Goal: Task Accomplishment & Management: Manage account settings

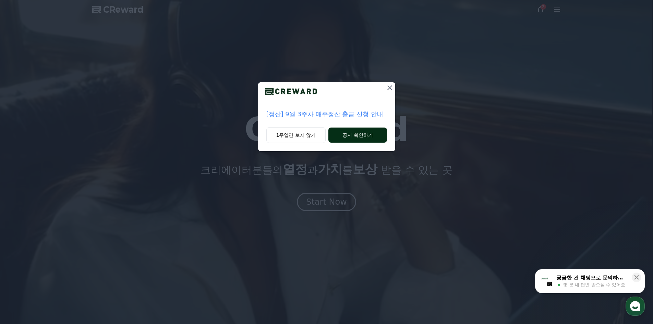
click at [373, 136] on button "공지 확인하기" at bounding box center [358, 135] width 58 height 15
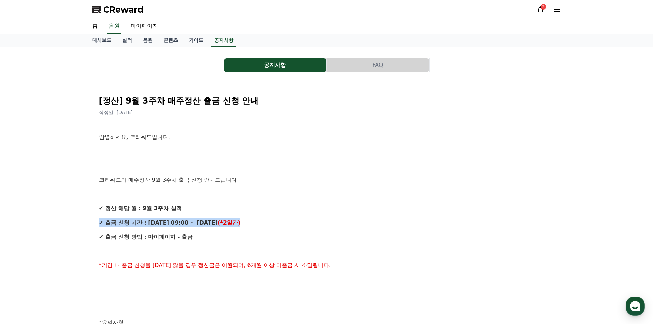
drag, startPoint x: 265, startPoint y: 223, endPoint x: 265, endPoint y: 210, distance: 13.1
click at [265, 210] on div "안녕하세요, 크리워드입니다. 크리워드의 매주정산 9월 3주차 출금 신청 안내드립니다. ✔ 정산 해당 월 : 9월 3주차 실적 ✔ 출금 신청 기…" at bounding box center [326, 330] width 455 height 394
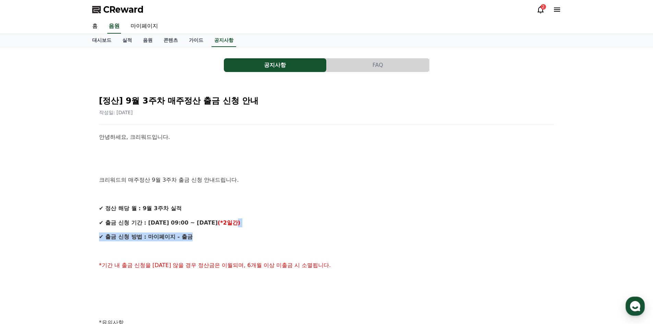
drag, startPoint x: 240, startPoint y: 234, endPoint x: 242, endPoint y: 226, distance: 8.2
click at [242, 226] on div "안녕하세요, 크리워드입니다. 크리워드의 매주정산 9월 3주차 출금 신청 안내드립니다. ✔ 정산 해당 월 : 9월 3주차 실적 ✔ 출금 신청 기…" at bounding box center [326, 330] width 455 height 394
drag, startPoint x: 218, startPoint y: 29, endPoint x: 141, endPoint y: 7, distance: 80.2
click at [104, 39] on link "대시보드" at bounding box center [102, 40] width 30 height 13
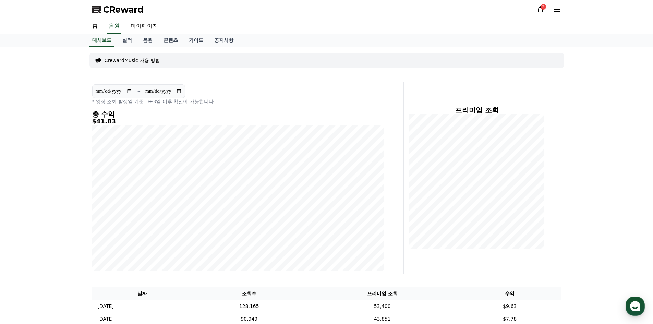
click at [410, 264] on div "프리미엄 조회" at bounding box center [485, 178] width 157 height 192
drag, startPoint x: 394, startPoint y: 263, endPoint x: 364, endPoint y: 55, distance: 211.0
click at [149, 23] on link "마이페이지" at bounding box center [144, 26] width 38 height 14
select select "**********"
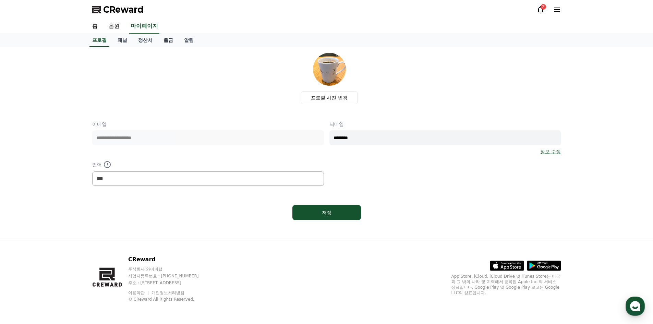
click at [167, 40] on link "출금" at bounding box center [168, 40] width 21 height 13
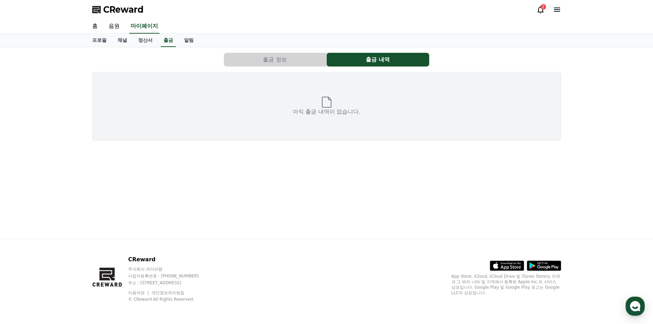
click at [293, 61] on button "출금 정보" at bounding box center [275, 60] width 103 height 14
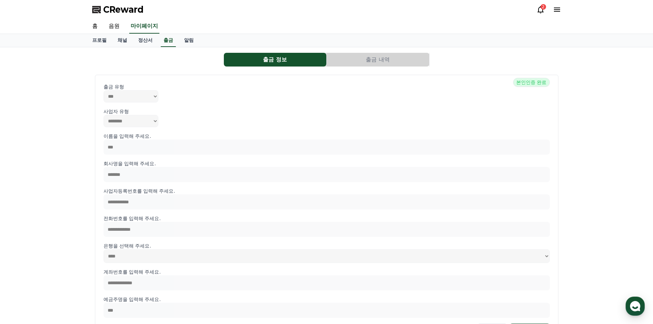
click at [369, 60] on button "출금 내역" at bounding box center [378, 60] width 103 height 14
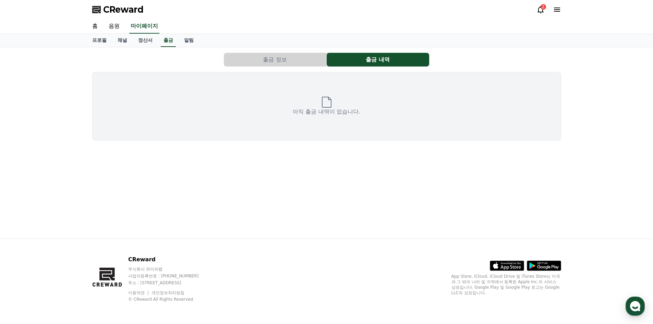
click at [319, 110] on p "아직 출금 내역이 없습니다." at bounding box center [326, 112] width 67 height 8
click at [323, 169] on div "출금 정보 출금 내역 아직 출금 내역이 없습니다." at bounding box center [327, 142] width 480 height 191
click at [299, 61] on button "출금 정보" at bounding box center [275, 60] width 103 height 14
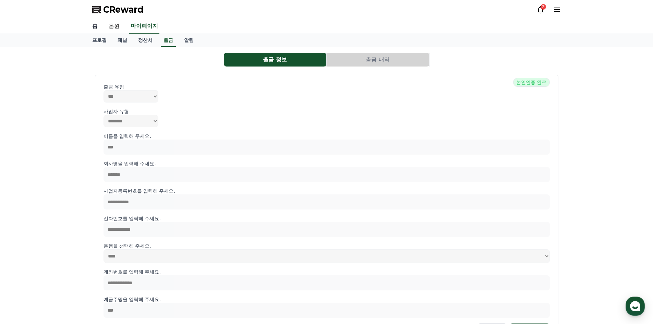
click at [97, 26] on link "홈" at bounding box center [95, 26] width 16 height 14
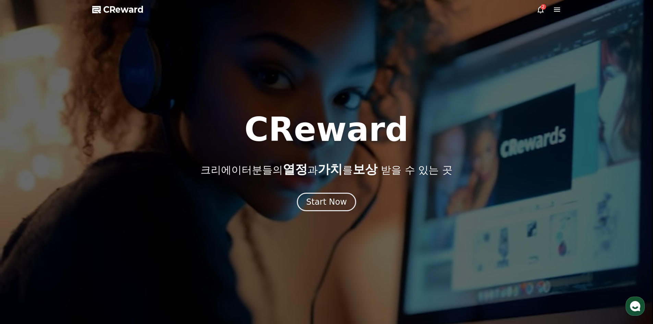
click at [542, 12] on icon at bounding box center [541, 9] width 6 height 7
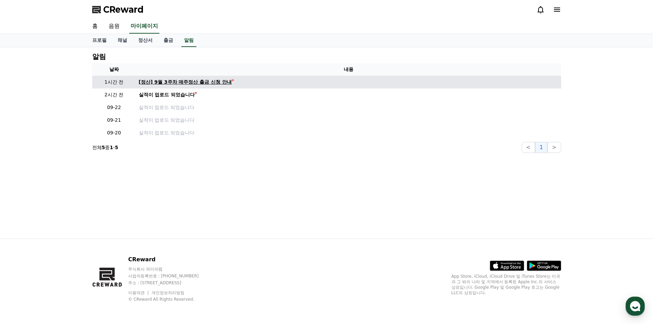
click at [176, 82] on div "[정산] 9월 3주차 매주정산 출금 신청 안내" at bounding box center [185, 82] width 93 height 7
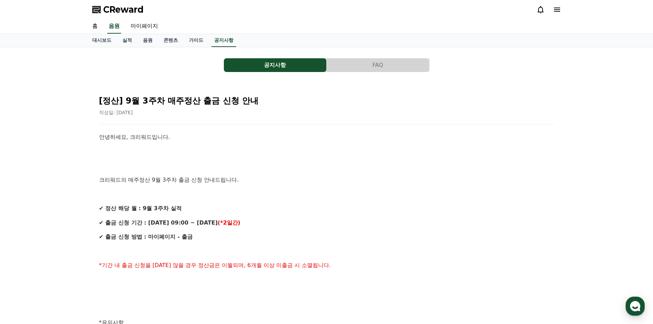
drag, startPoint x: 404, startPoint y: 278, endPoint x: 190, endPoint y: 0, distance: 350.8
click at [140, 30] on link "마이페이지" at bounding box center [144, 26] width 38 height 14
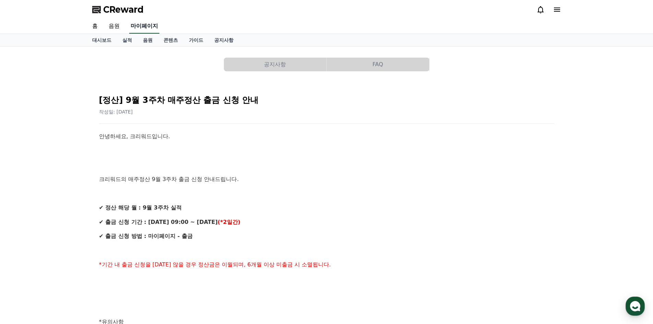
select select "**********"
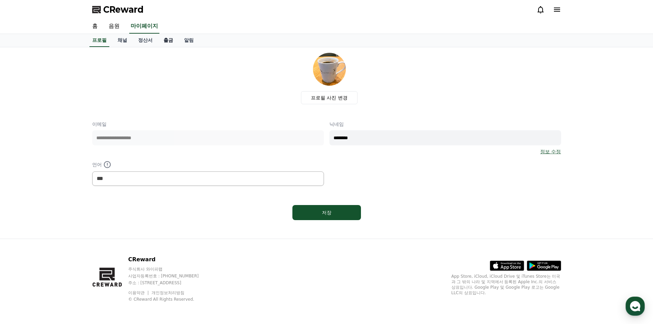
click at [167, 41] on link "출금" at bounding box center [168, 40] width 21 height 13
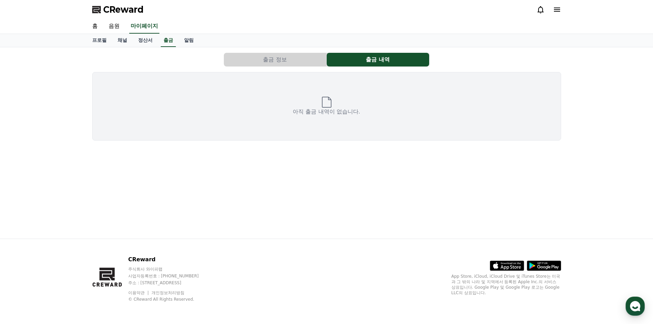
click at [288, 60] on button "출금 정보" at bounding box center [275, 60] width 103 height 14
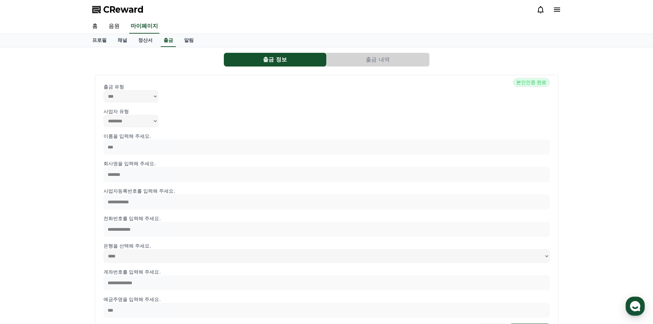
drag, startPoint x: 337, startPoint y: 138, endPoint x: 235, endPoint y: 12, distance: 162.4
click at [537, 82] on span "본인인증 완료" at bounding box center [531, 82] width 36 height 9
click at [156, 36] on link "정산서" at bounding box center [145, 40] width 25 height 13
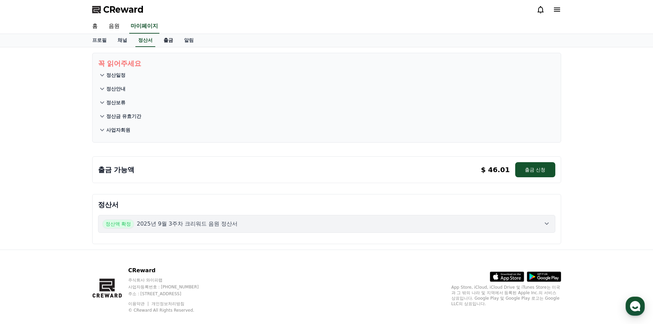
click at [169, 40] on link "출금" at bounding box center [168, 40] width 21 height 13
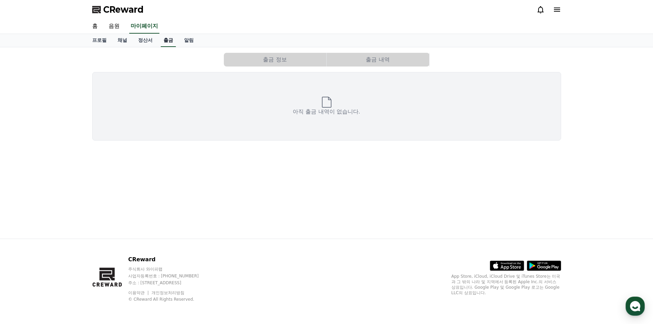
click at [170, 40] on link "출금" at bounding box center [168, 40] width 15 height 13
click at [285, 64] on button "출금 정보" at bounding box center [275, 60] width 103 height 14
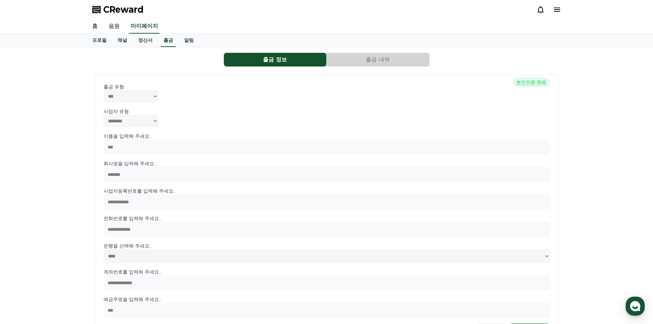
click at [383, 65] on button "출금 내역" at bounding box center [378, 60] width 103 height 14
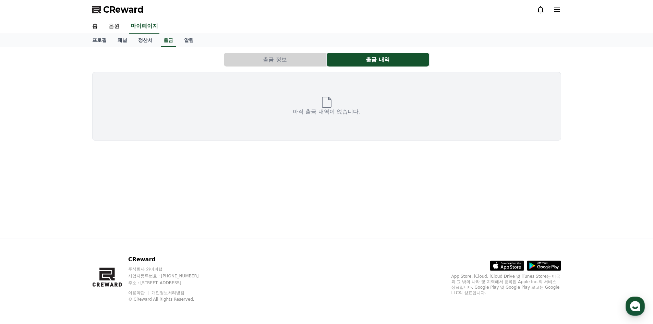
click at [347, 111] on p "아직 출금 내역이 없습니다." at bounding box center [326, 112] width 67 height 8
drag, startPoint x: 372, startPoint y: 118, endPoint x: 307, endPoint y: 107, distance: 66.0
click at [317, 108] on div "아직 출금 내역이 없습니다." at bounding box center [326, 106] width 469 height 69
click at [288, 64] on button "출금 정보" at bounding box center [275, 60] width 103 height 14
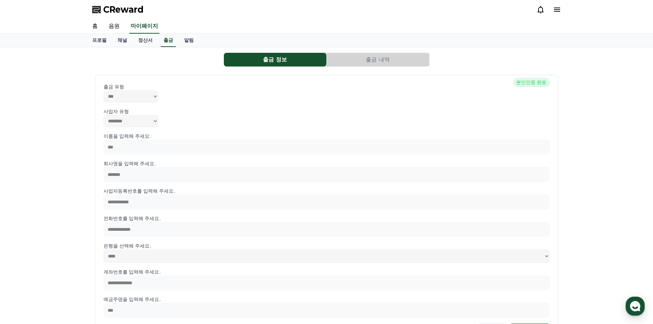
drag, startPoint x: 393, startPoint y: 261, endPoint x: 255, endPoint y: -10, distance: 303.7
click at [136, 38] on link "정산서" at bounding box center [145, 40] width 25 height 13
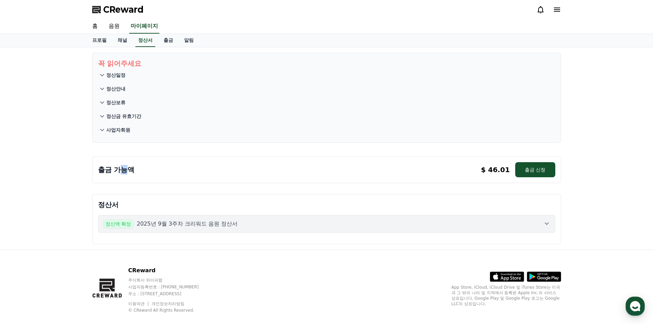
drag, startPoint x: 130, startPoint y: 171, endPoint x: 124, endPoint y: 170, distance: 6.6
click at [124, 170] on p "출금 가능액" at bounding box center [116, 170] width 37 height 10
click at [528, 165] on button "출금 신청" at bounding box center [535, 169] width 40 height 15
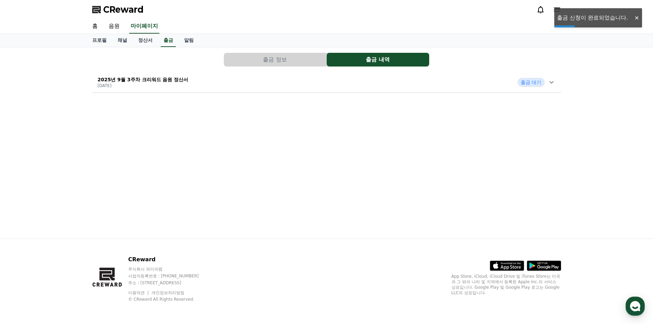
click at [259, 66] on button "출금 정보" at bounding box center [275, 60] width 103 height 14
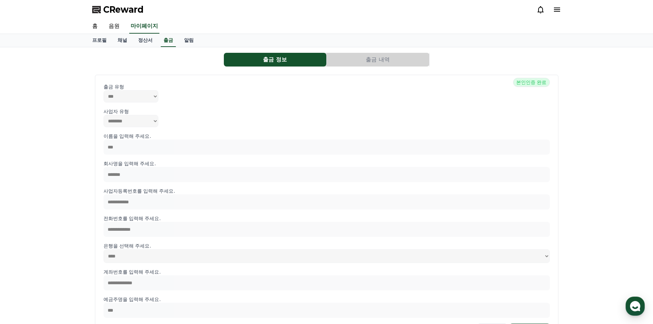
click at [380, 56] on button "출금 내역" at bounding box center [378, 60] width 103 height 14
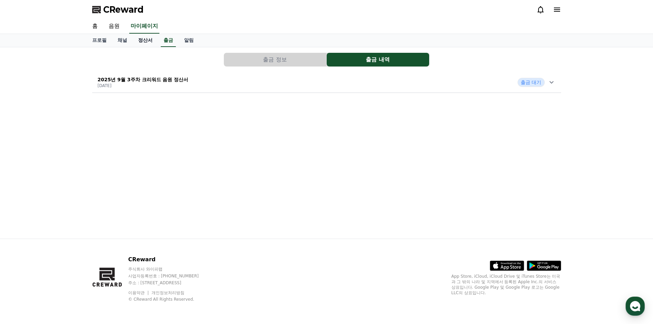
click at [145, 40] on link "정산서" at bounding box center [145, 40] width 25 height 13
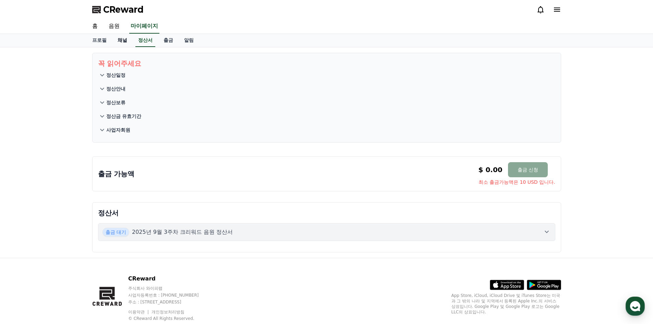
click at [121, 35] on link "채널" at bounding box center [122, 40] width 21 height 13
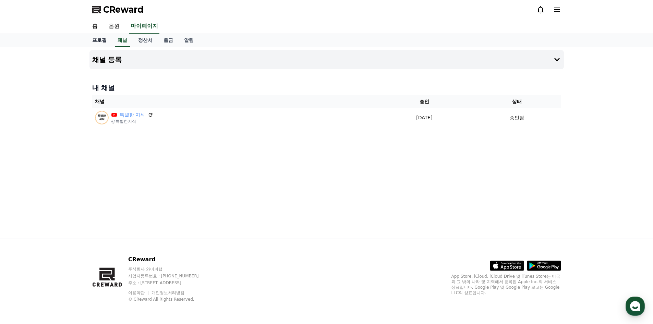
click at [94, 41] on link "프로필" at bounding box center [99, 40] width 25 height 13
select select "**********"
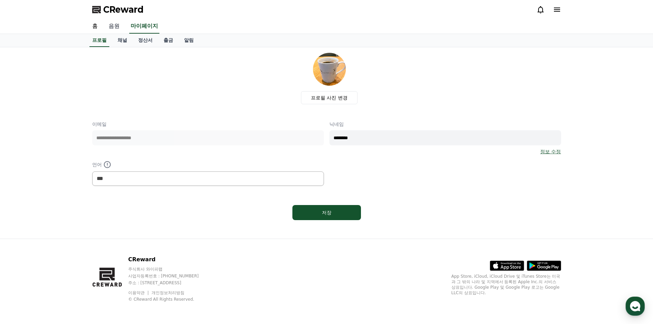
click at [108, 27] on link "음원" at bounding box center [114, 26] width 22 height 14
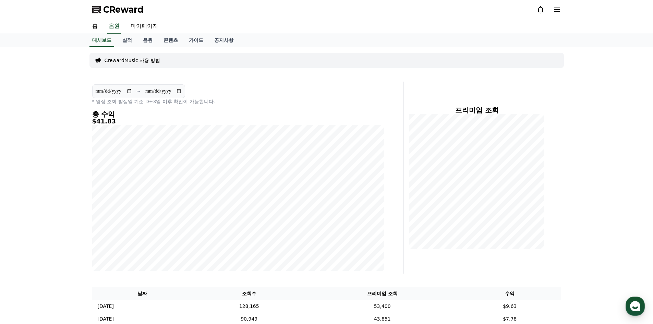
drag, startPoint x: 570, startPoint y: 229, endPoint x: 446, endPoint y: 49, distance: 218.5
click at [169, 12] on div "CReward" at bounding box center [327, 9] width 480 height 19
click at [140, 25] on link "마이페이지" at bounding box center [144, 26] width 38 height 14
select select "**********"
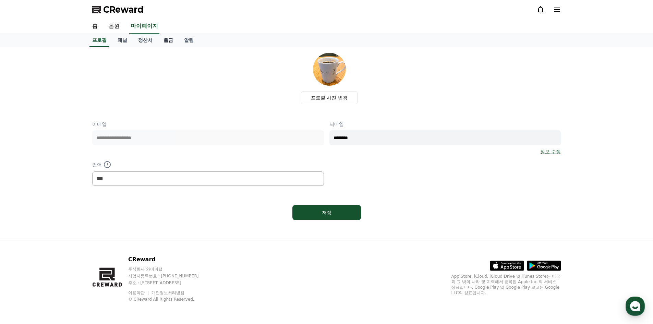
click at [167, 38] on link "출금" at bounding box center [168, 40] width 21 height 13
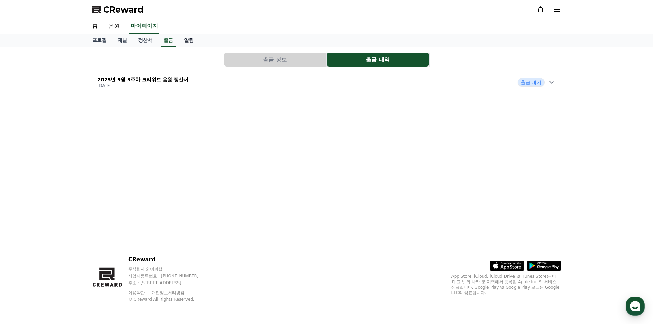
click at [190, 39] on link "알림" at bounding box center [189, 40] width 21 height 13
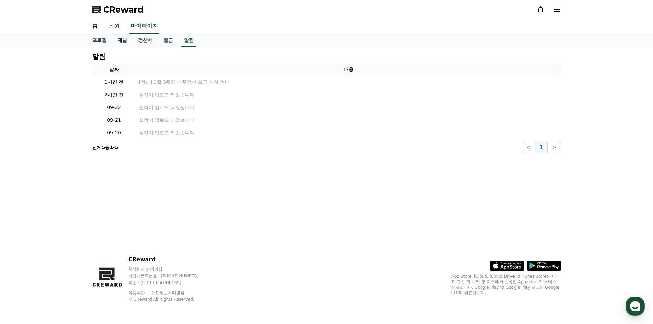
click at [125, 42] on link "채널" at bounding box center [122, 40] width 21 height 13
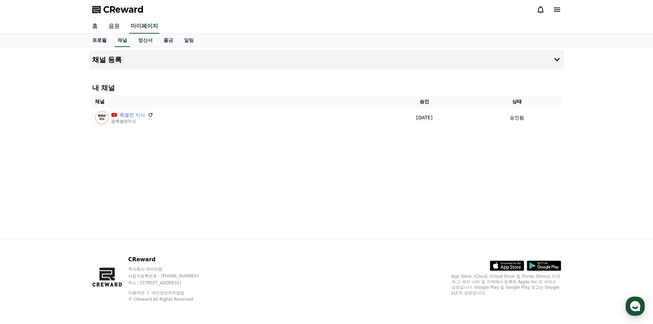
click at [100, 38] on link "프로필" at bounding box center [99, 40] width 25 height 13
select select "**********"
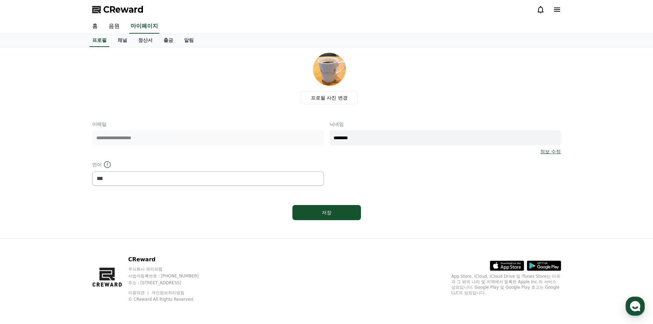
click at [540, 11] on icon at bounding box center [541, 9] width 8 height 8
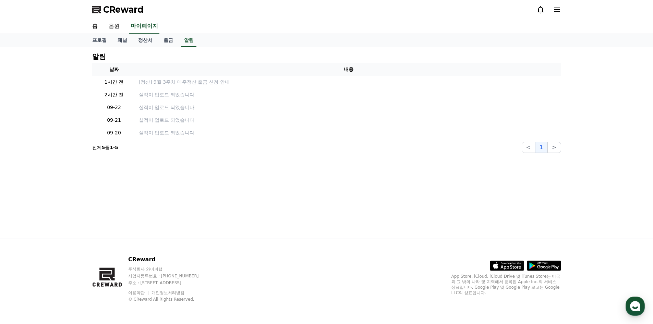
click at [553, 11] on div at bounding box center [549, 9] width 25 height 8
click at [562, 14] on div "CReward" at bounding box center [327, 9] width 480 height 19
click at [554, 11] on icon at bounding box center [557, 9] width 8 height 8
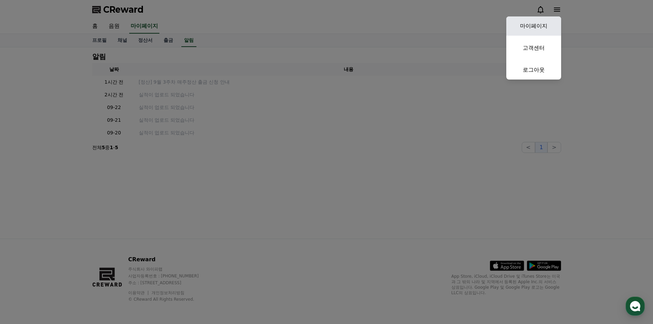
click at [545, 26] on link "마이페이지" at bounding box center [534, 25] width 55 height 19
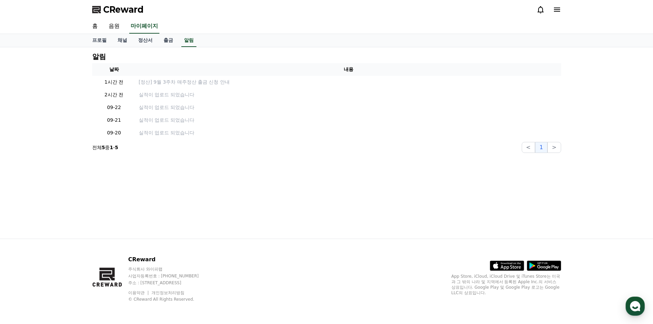
select select "**********"
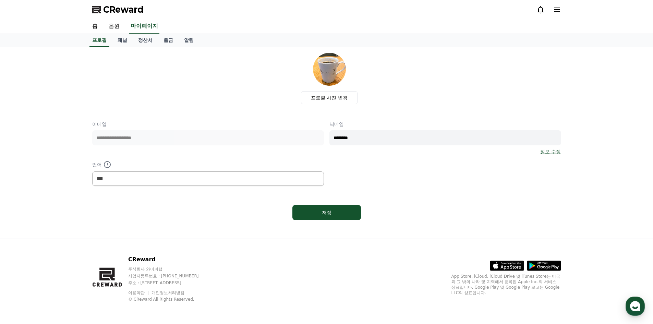
click at [553, 16] on div "CReward" at bounding box center [327, 9] width 480 height 19
click at [557, 11] on icon at bounding box center [557, 9] width 8 height 8
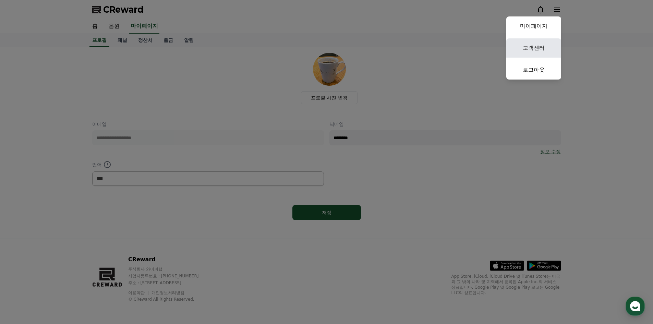
click at [548, 40] on link "고객센터" at bounding box center [534, 47] width 55 height 19
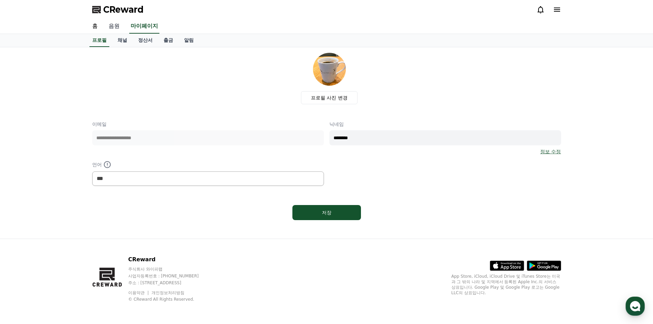
click at [116, 27] on link "음원" at bounding box center [114, 26] width 22 height 14
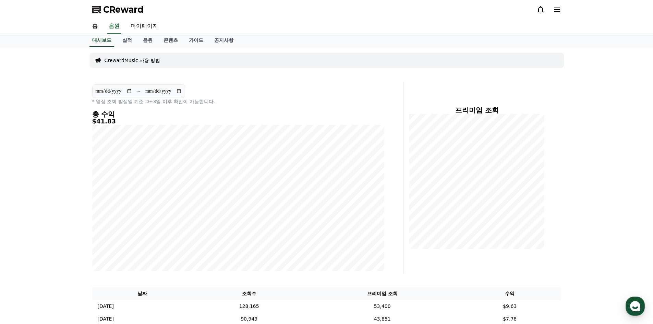
drag, startPoint x: 296, startPoint y: 234, endPoint x: 200, endPoint y: 56, distance: 202.1
click at [128, 37] on link "실적" at bounding box center [127, 40] width 21 height 13
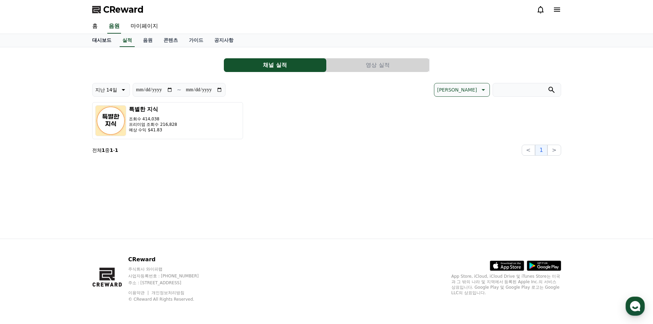
click at [105, 37] on link "대시보드" at bounding box center [102, 40] width 30 height 13
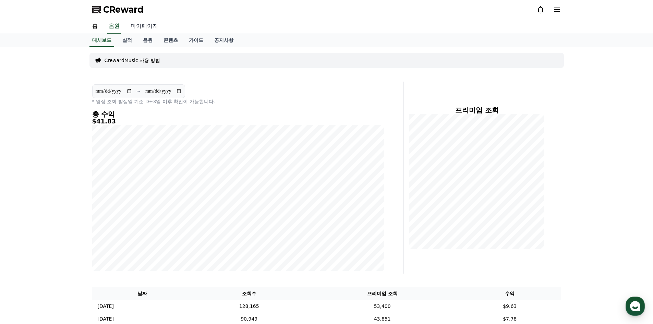
click at [151, 27] on link "마이페이지" at bounding box center [144, 26] width 38 height 14
select select "**********"
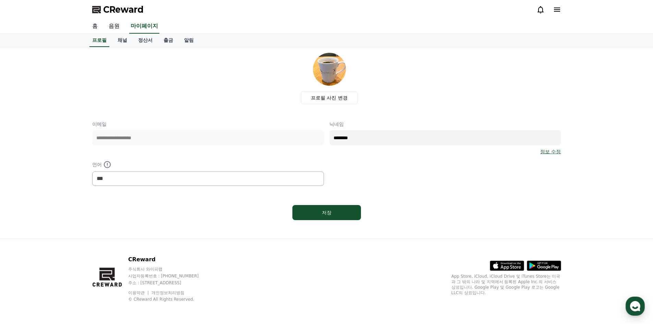
click at [91, 27] on link "홈" at bounding box center [95, 26] width 16 height 14
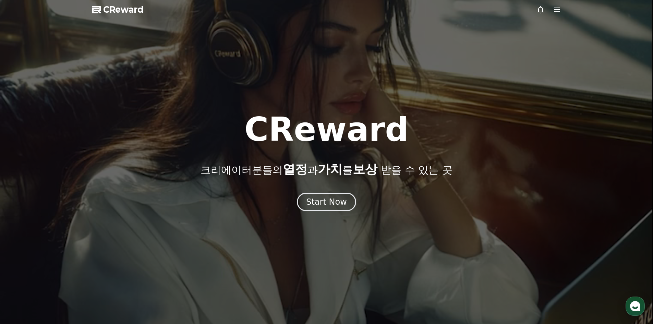
click at [555, 15] on div at bounding box center [326, 162] width 653 height 324
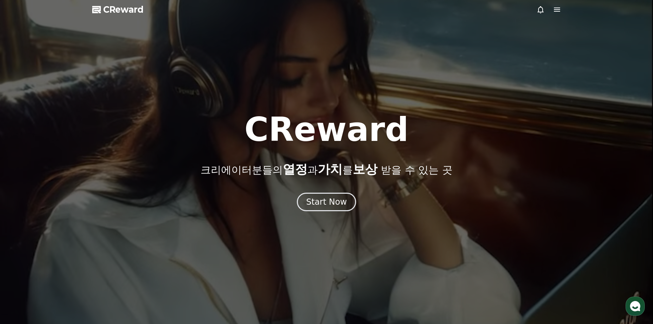
click at [554, 11] on icon at bounding box center [557, 10] width 6 height 4
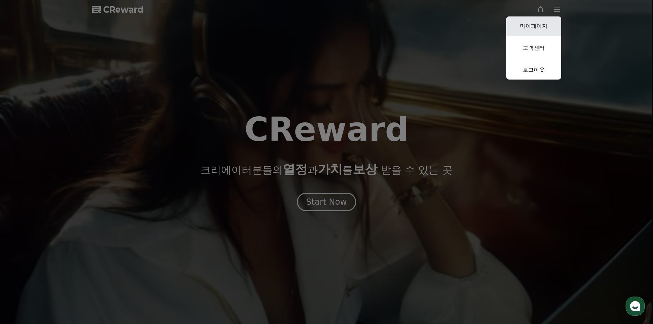
click at [546, 28] on link "마이페이지" at bounding box center [534, 25] width 55 height 19
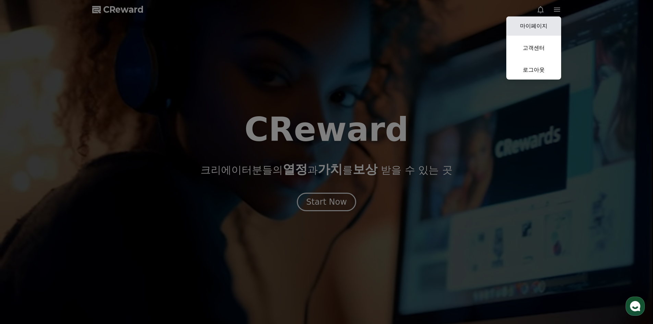
select select "**********"
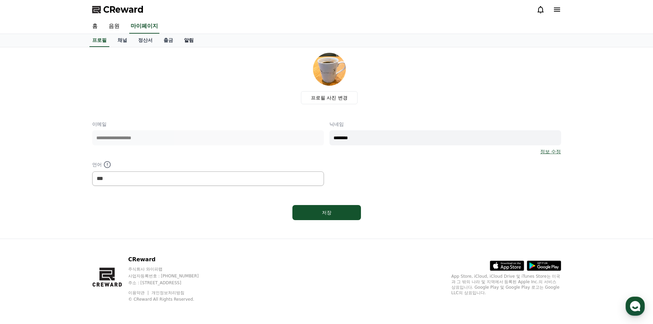
click at [191, 43] on link "알림" at bounding box center [189, 40] width 21 height 13
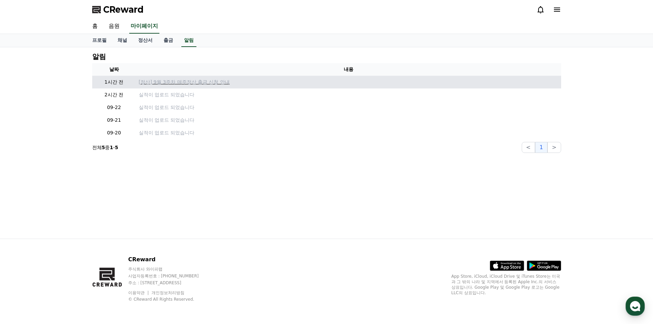
click at [180, 82] on p "[정산] 9월 3주차 매주정산 출금 신청 안내" at bounding box center [349, 82] width 420 height 7
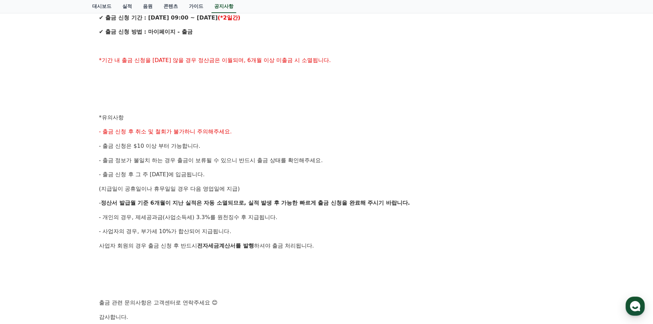
scroll to position [206, 0]
drag, startPoint x: 263, startPoint y: 207, endPoint x: 248, endPoint y: 132, distance: 77.3
click at [248, 132] on div "안녕하세요, 크리워드입니다. 크리워드의 매주정산 9월 3주차 출금 신청 안내드립니다. ✔ 정산 해당 월 : 9월 3주차 실적 ✔ 출금 신청 기…" at bounding box center [326, 124] width 455 height 394
click at [297, 182] on div "안녕하세요, 크리워드입니다. 크리워드의 매주정산 9월 3주차 출금 신청 안내드립니다. ✔ 정산 해당 월 : 9월 3주차 실적 ✔ 출금 신청 기…" at bounding box center [326, 124] width 455 height 394
click at [340, 204] on div "안녕하세요, 크리워드입니다. 크리워드의 매주정산 9월 3주차 출금 신청 안내드립니다. ✔ 정산 해당 월 : 9월 3주차 실적 ✔ 출금 신청 기…" at bounding box center [326, 124] width 455 height 394
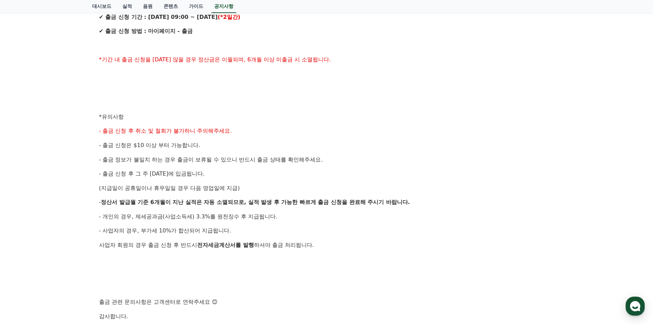
drag, startPoint x: 361, startPoint y: 259, endPoint x: 346, endPoint y: 235, distance: 27.7
click at [346, 235] on div "안녕하세요, 크리워드입니다. 크리워드의 매주정산 9월 3주차 출금 신청 안내드립니다. ✔ 정산 해당 월 : 9월 3주차 실적 ✔ 출금 신청 기…" at bounding box center [326, 124] width 455 height 394
click at [345, 238] on div "안녕하세요, 크리워드입니다. 크리워드의 매주정산 9월 3주차 출금 신청 안내드립니다. ✔ 정산 해당 월 : 9월 3주차 실적 ✔ 출금 신청 기…" at bounding box center [326, 124] width 455 height 394
click at [345, 243] on p "사업자 회원의 경우 출금 신청 후 반드시 전자세금계산서를 발행 하셔야 출금 처리됩니다." at bounding box center [326, 245] width 455 height 9
click at [340, 248] on p "사업자 회원의 경우 출금 신청 후 반드시 전자세금계산서를 발행 하셔야 출금 처리됩니다." at bounding box center [326, 245] width 455 height 9
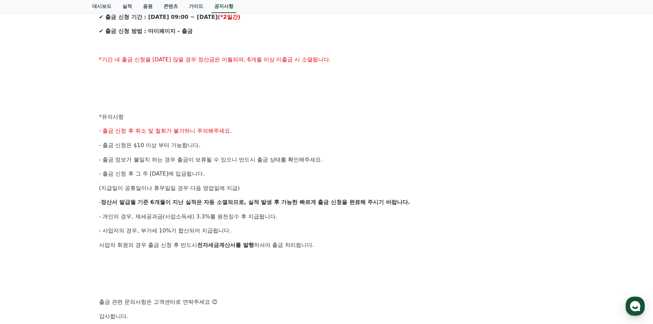
click at [307, 248] on span "하셔야 출금 처리됩니다." at bounding box center [284, 245] width 60 height 7
drag, startPoint x: 345, startPoint y: 246, endPoint x: 226, endPoint y: 232, distance: 119.4
click at [226, 232] on div "안녕하세요, 크리워드입니다. 크리워드의 매주정산 9월 3주차 출금 신청 안내드립니다. ✔ 정산 해당 월 : 9월 3주차 실적 ✔ 출금 신청 기…" at bounding box center [326, 124] width 455 height 394
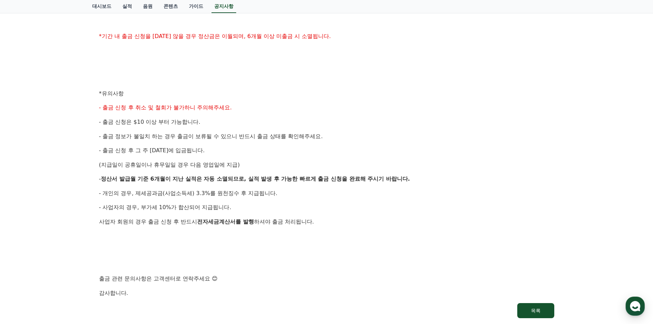
scroll to position [0, 0]
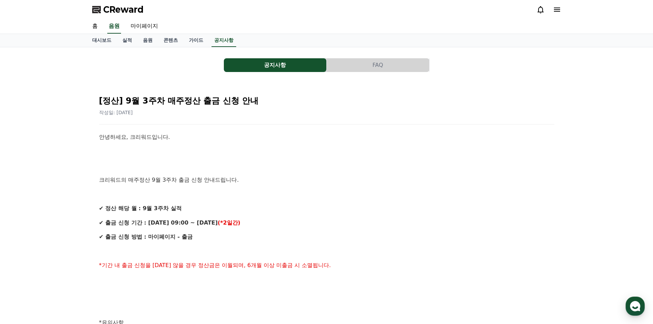
drag, startPoint x: 318, startPoint y: 243, endPoint x: 181, endPoint y: 13, distance: 266.8
click at [143, 43] on link "음원" at bounding box center [148, 40] width 21 height 13
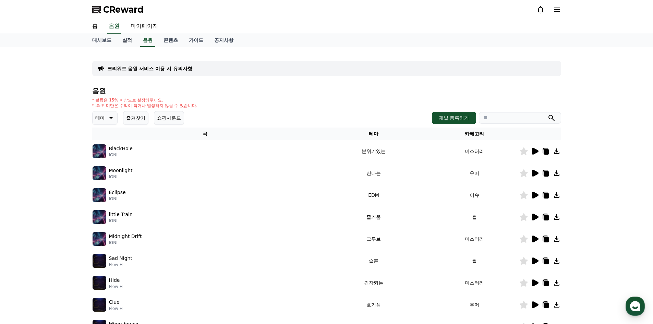
click at [127, 39] on link "실적" at bounding box center [127, 40] width 21 height 13
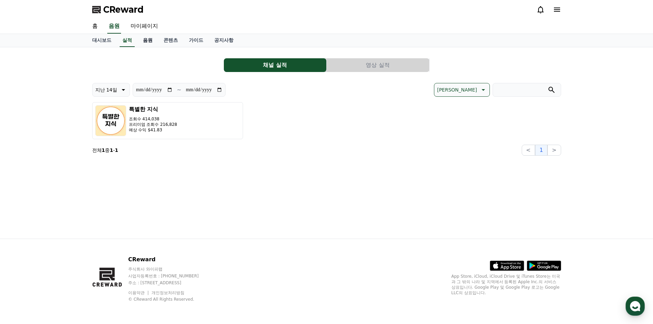
click at [154, 43] on link "음원" at bounding box center [148, 40] width 21 height 13
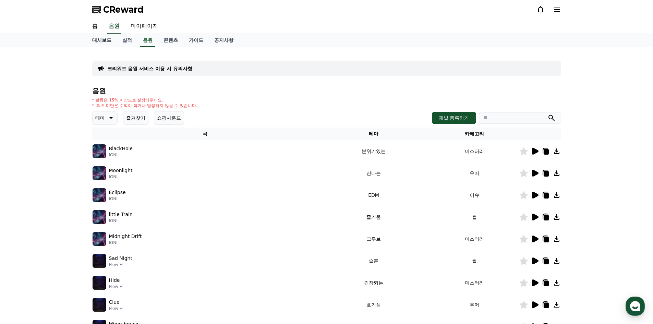
click at [106, 42] on link "대시보드" at bounding box center [102, 40] width 30 height 13
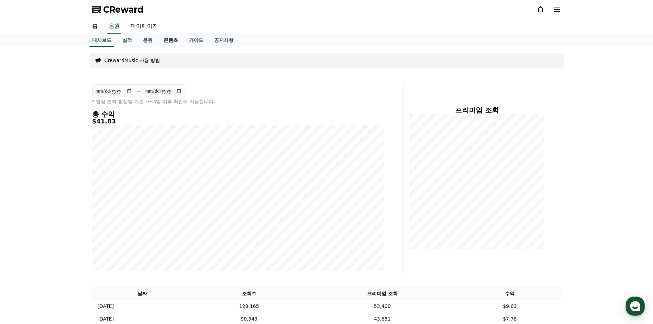
click at [167, 41] on link "콘텐츠" at bounding box center [170, 40] width 25 height 13
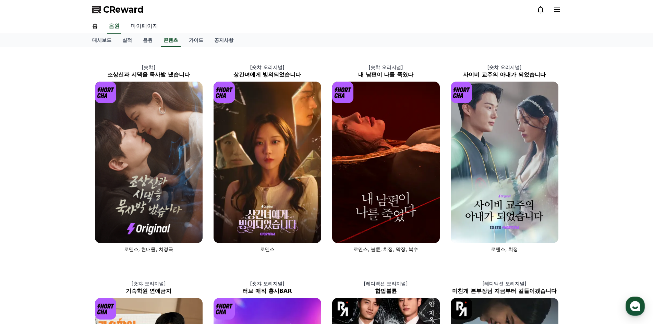
click at [147, 28] on link "마이페이지" at bounding box center [144, 26] width 38 height 14
select select "**********"
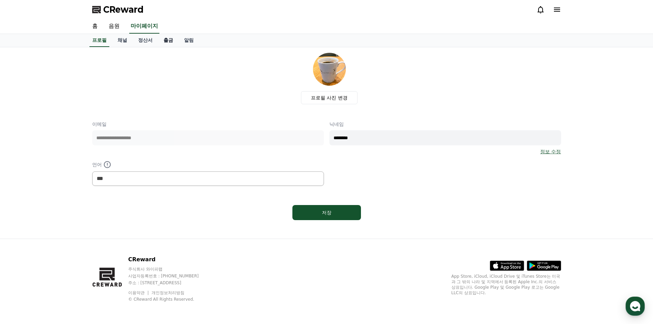
click at [166, 40] on link "출금" at bounding box center [168, 40] width 21 height 13
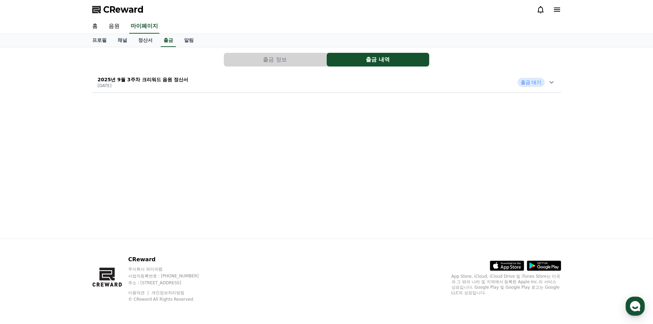
click at [266, 66] on button "출금 정보" at bounding box center [275, 60] width 103 height 14
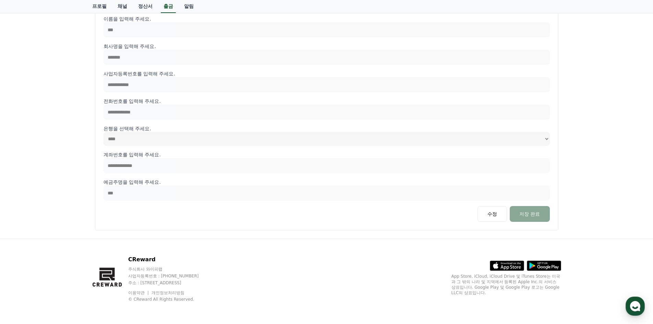
scroll to position [20, 0]
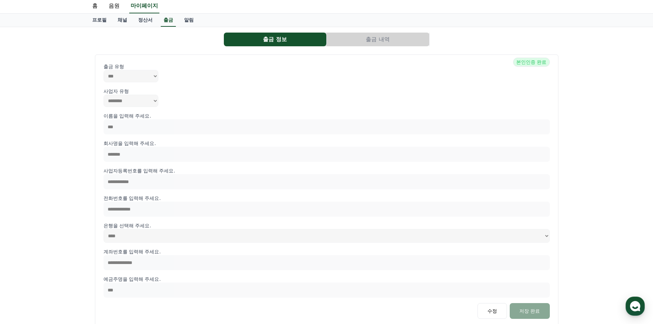
drag, startPoint x: 360, startPoint y: 280, endPoint x: 272, endPoint y: 75, distance: 222.9
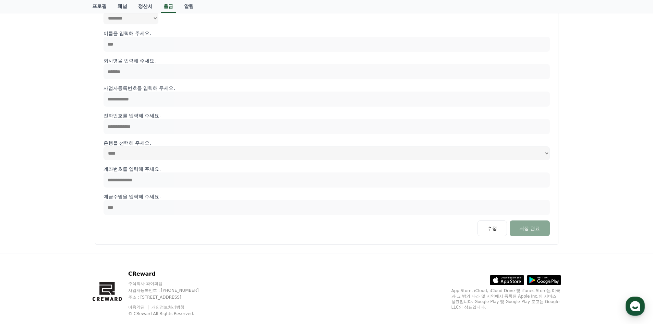
scroll to position [0, 0]
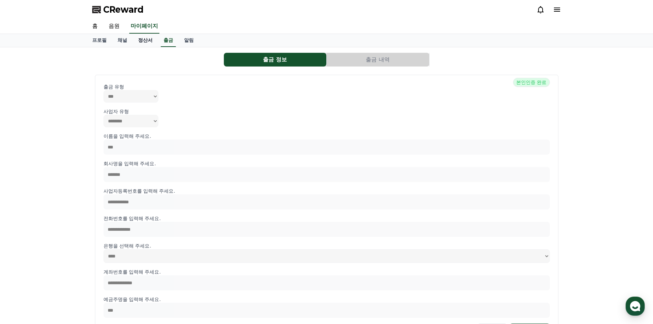
click at [136, 38] on link "정산서" at bounding box center [145, 40] width 25 height 13
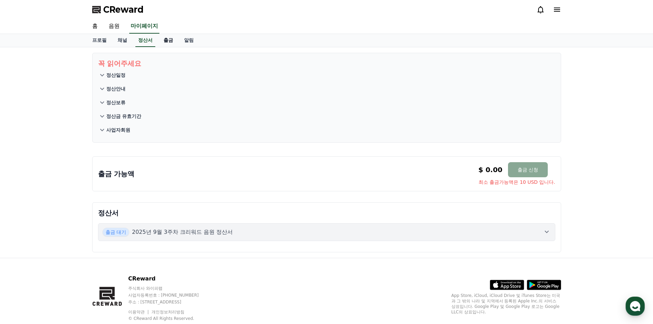
click at [167, 44] on link "출금" at bounding box center [168, 40] width 21 height 13
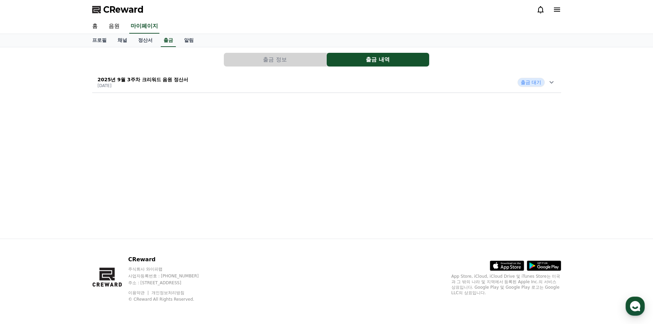
click at [311, 66] on button "출금 정보" at bounding box center [275, 60] width 103 height 14
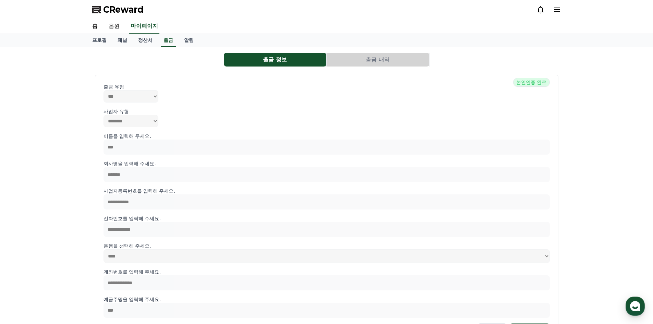
click at [371, 58] on button "출금 내역" at bounding box center [378, 60] width 103 height 14
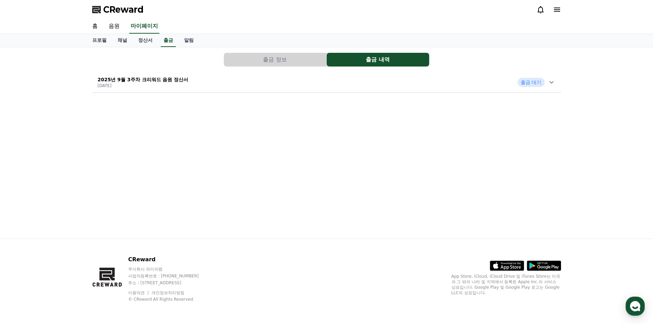
click at [120, 83] on p "2025년 9월 3주차 크리워드 음원 정산서" at bounding box center [143, 79] width 91 height 7
click at [110, 156] on link "자세히 보기" at bounding box center [132, 159] width 69 height 7
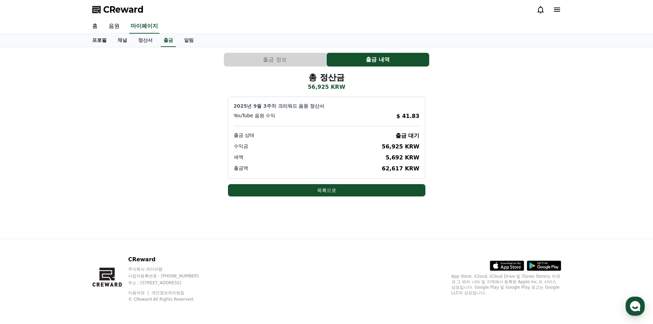
click at [97, 44] on link "프로필" at bounding box center [99, 40] width 25 height 13
select select "**********"
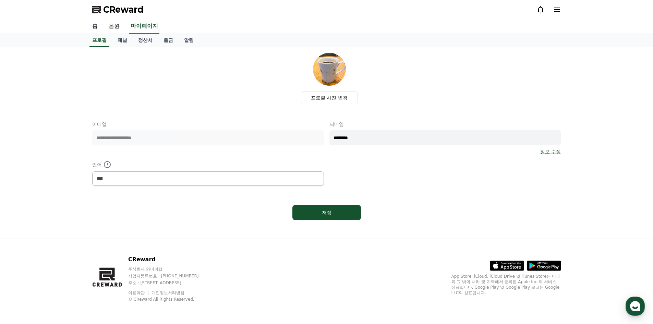
click at [91, 32] on link "홈" at bounding box center [95, 26] width 16 height 14
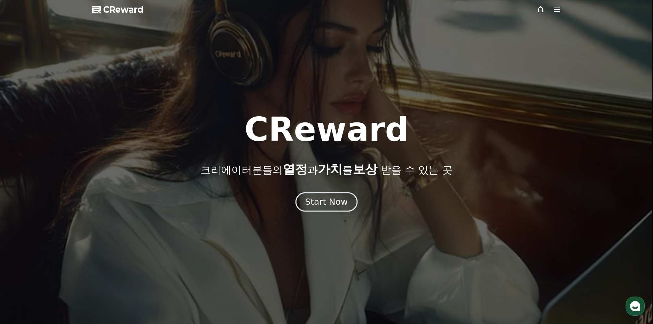
click at [313, 200] on div "Start Now" at bounding box center [326, 202] width 43 height 12
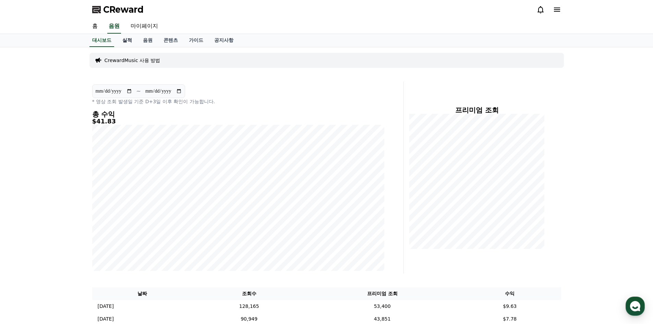
click at [128, 40] on link "실적" at bounding box center [127, 40] width 21 height 13
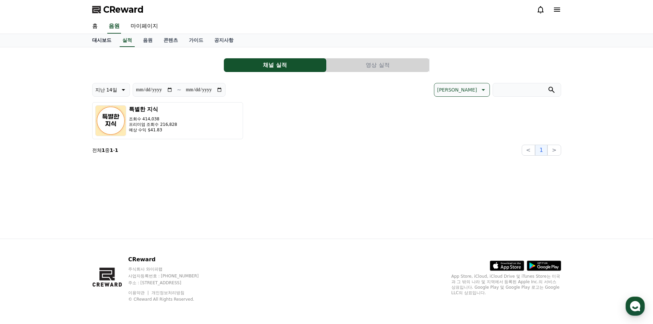
click at [99, 45] on link "대시보드" at bounding box center [102, 40] width 30 height 13
